Goal: Task Accomplishment & Management: Manage account settings

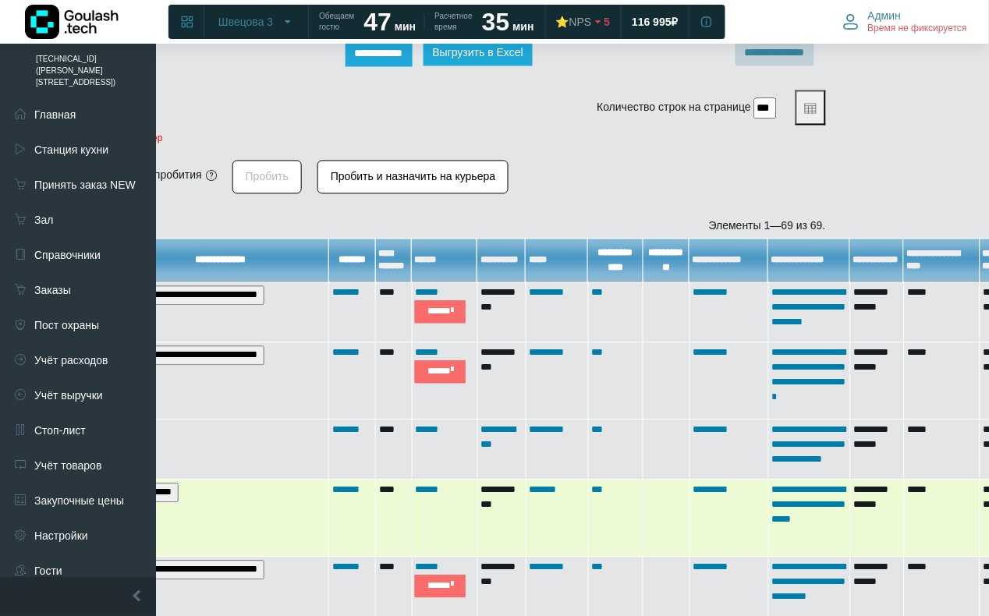
scroll to position [105, 366]
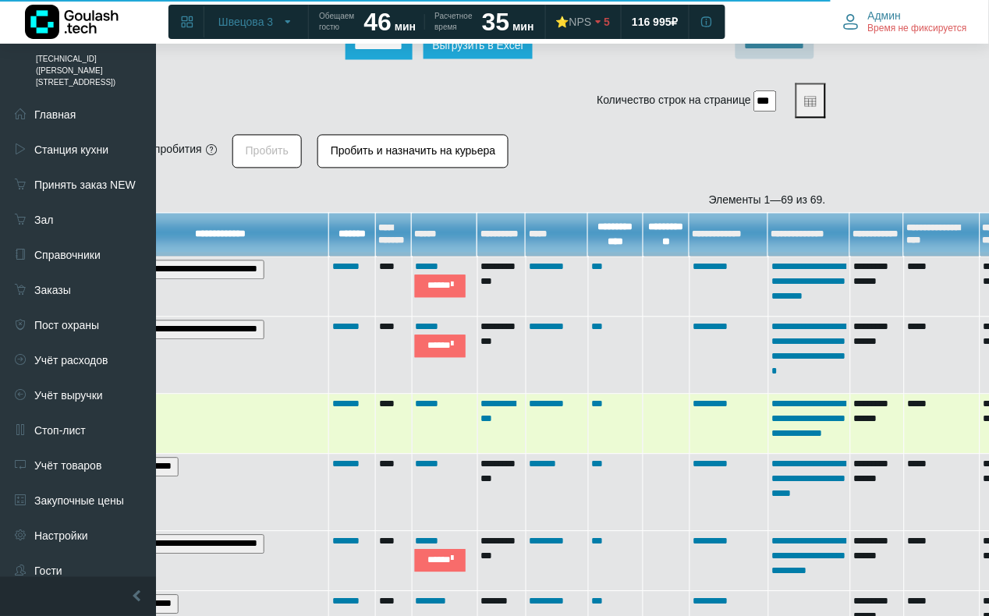
scroll to position [532, 139]
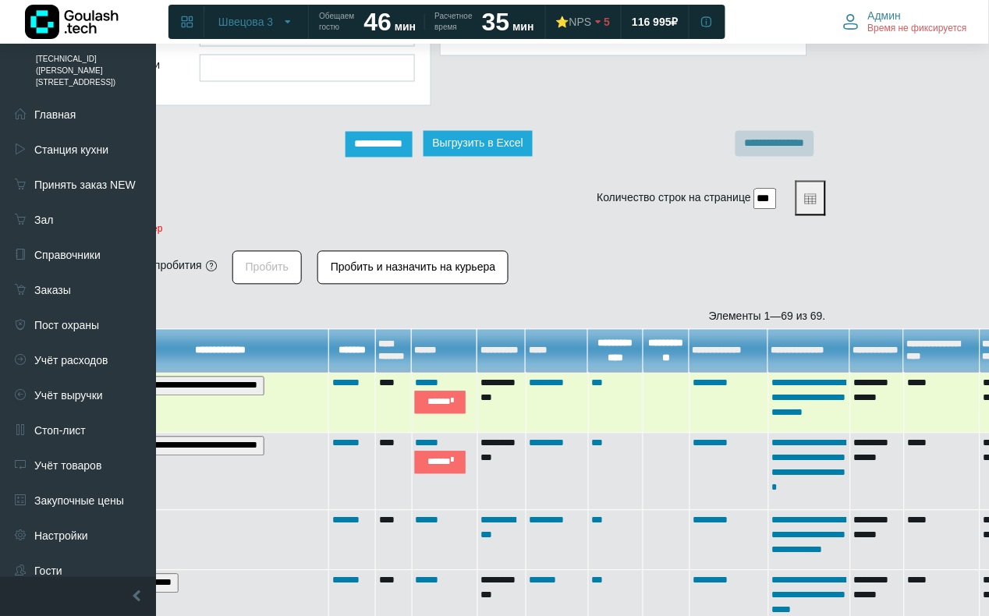
click at [235, 387] on input "**********" at bounding box center [189, 386] width 149 height 19
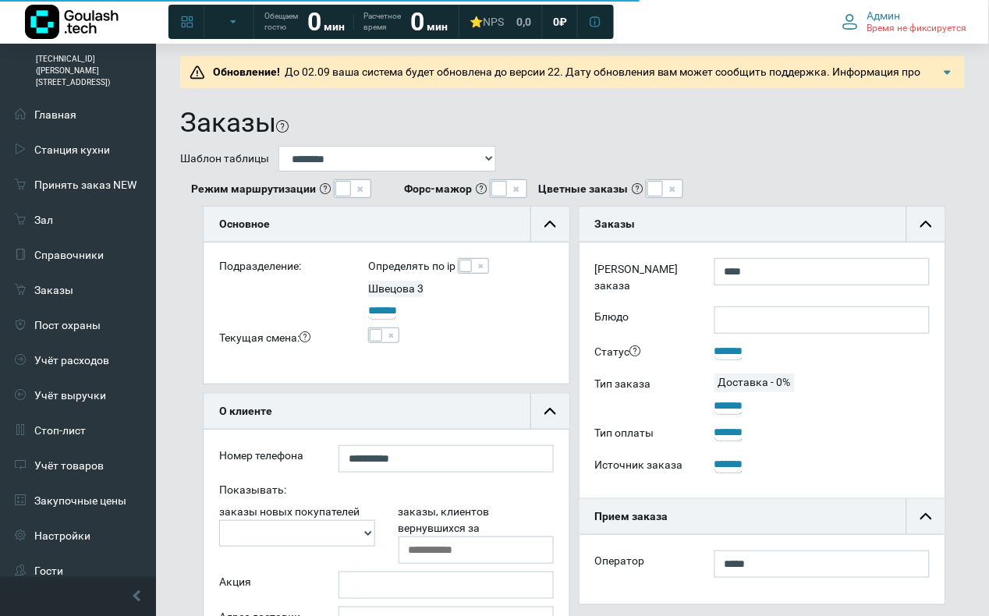
scroll to position [105, 366]
